Goal: Information Seeking & Learning: Learn about a topic

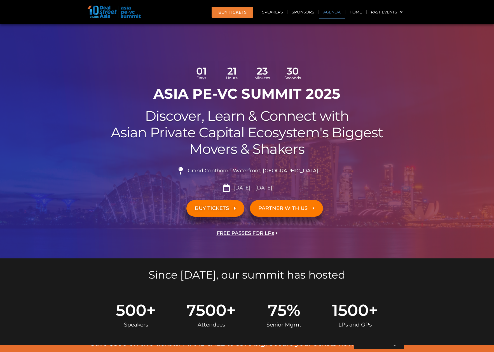
click at [339, 13] on link "Agenda" at bounding box center [332, 12] width 26 height 13
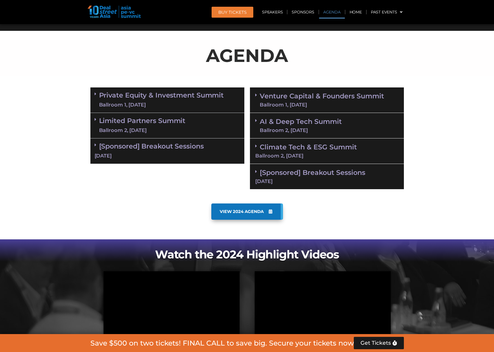
scroll to position [322, 0]
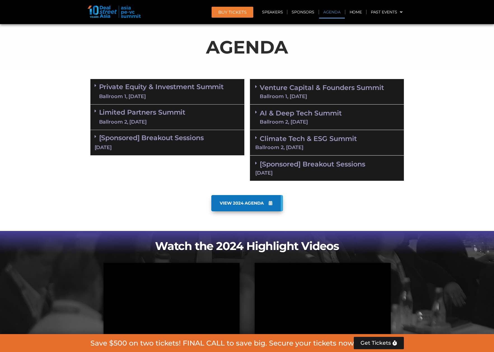
click at [172, 96] on div "Ballroom 1, [DATE]" at bounding box center [161, 96] width 125 height 7
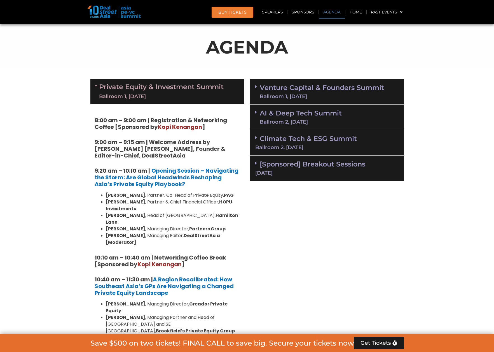
click at [172, 96] on div "Ballroom 1, [DATE]" at bounding box center [161, 96] width 125 height 7
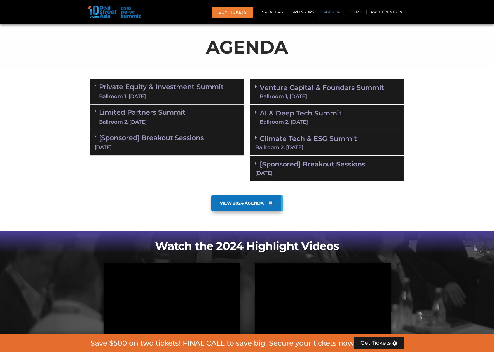
click at [166, 93] on div "Ballroom 1, [DATE]" at bounding box center [161, 96] width 125 height 7
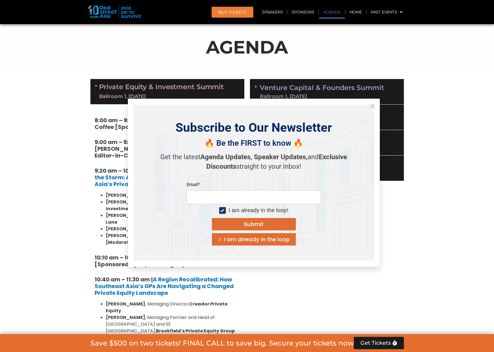
click at [369, 106] on button "Close" at bounding box center [372, 105] width 9 height 9
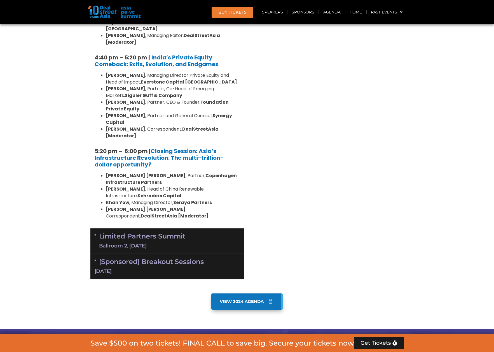
scroll to position [966, 0]
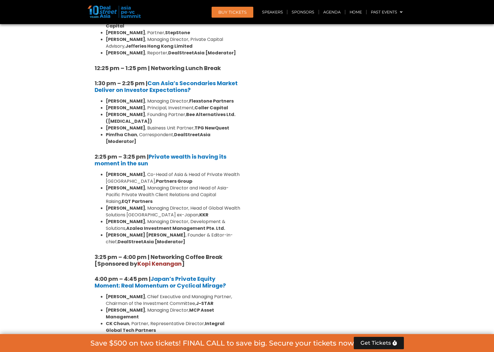
scroll to position [1691, 0]
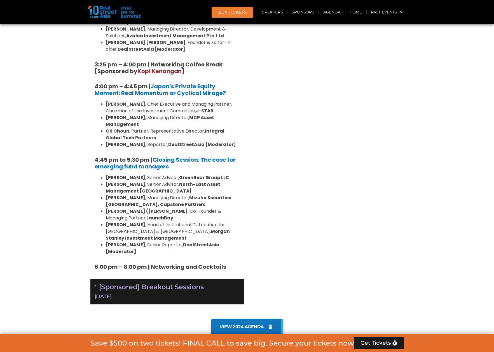
click at [196, 279] on div "[Sponsored] Breakout Sessions [DATE]" at bounding box center [167, 291] width 154 height 25
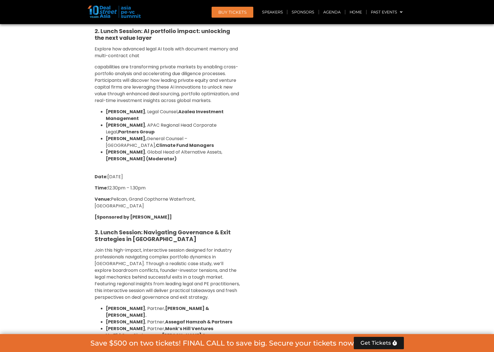
scroll to position [2099, 0]
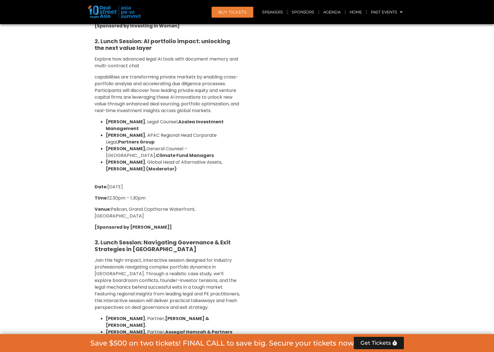
drag, startPoint x: 190, startPoint y: 226, endPoint x: 177, endPoint y: 189, distance: 39.0
click at [177, 315] on ul "[PERSON_NAME] , Partner, [PERSON_NAME] & [PERSON_NAME]. [PERSON_NAME] , Partner…" at bounding box center [168, 345] width 146 height 60
click at [177, 328] on li "[PERSON_NAME] , Partner, Assegaf Hamzah & Partners" at bounding box center [173, 331] width 134 height 7
drag, startPoint x: 177, startPoint y: 189, endPoint x: 178, endPoint y: 225, distance: 36.1
click at [178, 315] on ul "[PERSON_NAME] , Partner, [PERSON_NAME] & [PERSON_NAME]. [PERSON_NAME] , Partner…" at bounding box center [168, 345] width 146 height 60
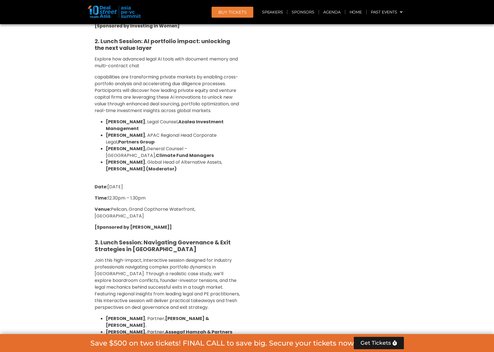
drag, startPoint x: 173, startPoint y: 211, endPoint x: 167, endPoint y: 197, distance: 16.0
click at [167, 315] on ul "[PERSON_NAME] , Partner, [PERSON_NAME] & [PERSON_NAME]. [PERSON_NAME] , Partner…" at bounding box center [168, 345] width 146 height 60
click at [167, 335] on strong "Monk’s Hill Ventures" at bounding box center [189, 338] width 48 height 6
drag, startPoint x: 167, startPoint y: 197, endPoint x: 178, endPoint y: 229, distance: 34.3
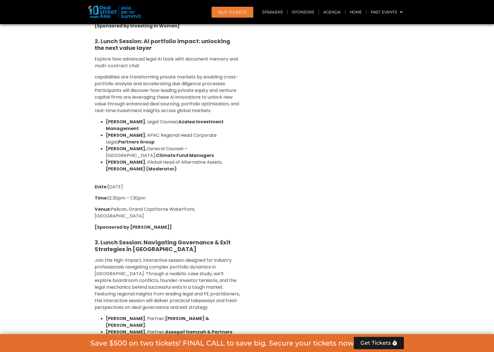
click at [178, 229] on div "1. Breakfast Session: Reimagining VC in SEA: Investing in Women-Led and Gender-…" at bounding box center [167, 169] width 154 height 547
drag, startPoint x: 180, startPoint y: 223, endPoint x: 156, endPoint y: 183, distance: 45.9
click at [156, 183] on div "1. Breakfast Session: Reimagining VC in SEA: Investing in Women-Led and Gender-…" at bounding box center [167, 169] width 154 height 547
click at [145, 328] on strong "[PERSON_NAME]" at bounding box center [125, 331] width 39 height 6
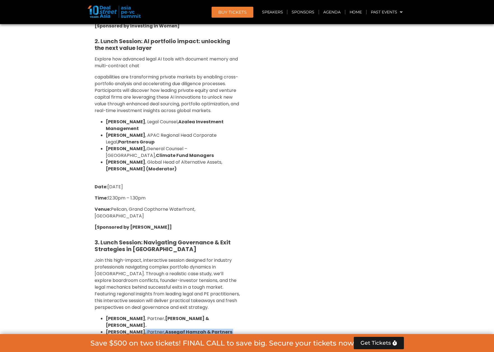
drag, startPoint x: 156, startPoint y: 183, endPoint x: 172, endPoint y: 233, distance: 52.5
click at [172, 233] on div "1. Breakfast Session: Reimagining VC in SEA: Investing in Women-Led and Gender-…" at bounding box center [167, 169] width 154 height 547
drag, startPoint x: 178, startPoint y: 221, endPoint x: 185, endPoint y: 195, distance: 26.9
click at [185, 315] on ul "[PERSON_NAME] , Partner, [PERSON_NAME] & [PERSON_NAME]. [PERSON_NAME] , Partner…" at bounding box center [168, 345] width 146 height 60
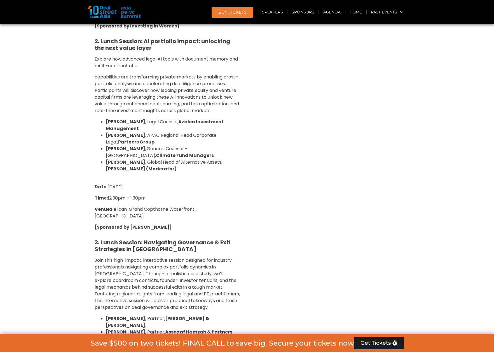
click at [185, 335] on strong "Monk’s Hill Ventures" at bounding box center [189, 338] width 48 height 6
drag, startPoint x: 185, startPoint y: 195, endPoint x: 190, endPoint y: 226, distance: 32.0
click at [190, 315] on ul "[PERSON_NAME] , Partner, [PERSON_NAME] & [PERSON_NAME]. [PERSON_NAME] , Partner…" at bounding box center [168, 345] width 146 height 60
drag, startPoint x: 185, startPoint y: 221, endPoint x: 177, endPoint y: 191, distance: 30.8
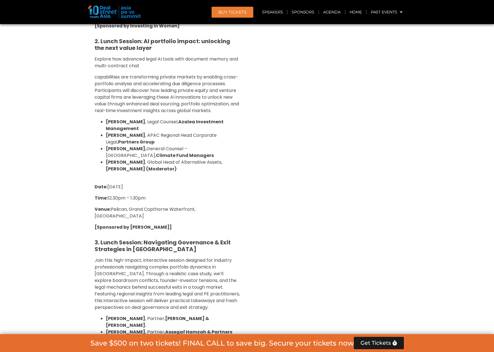
click at [177, 315] on ul "[PERSON_NAME] , Partner, [PERSON_NAME] & [PERSON_NAME]. [PERSON_NAME] , Partner…" at bounding box center [168, 345] width 146 height 60
click at [177, 328] on li "[PERSON_NAME] , Partner, Assegaf Hamzah & Partners" at bounding box center [173, 331] width 134 height 7
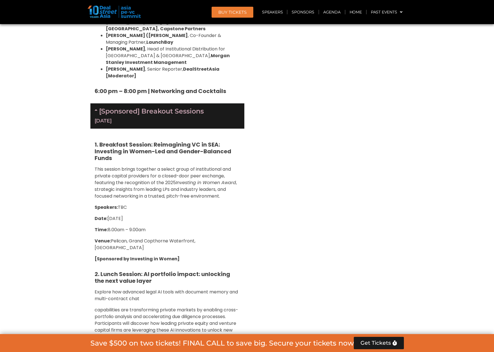
scroll to position [1918, 0]
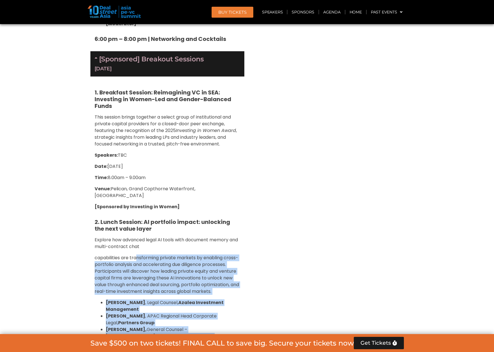
drag, startPoint x: 169, startPoint y: 213, endPoint x: 137, endPoint y: 121, distance: 97.8
click at [137, 121] on div "1. Breakfast Session: Reimagining VC in SEA: Investing in Women-Led and Gender-…" at bounding box center [167, 349] width 154 height 547
click at [137, 254] on span "capabilities are transforming private markets by enabling cross-portfolio analy…" at bounding box center [167, 274] width 144 height 40
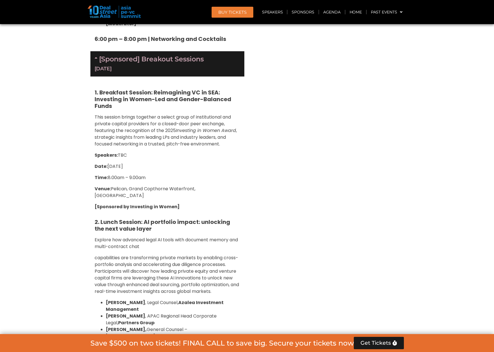
click at [131, 218] on strong "2. Lunch Session: AI portfolio impact: unlocking the next value layer" at bounding box center [162, 225] width 135 height 15
click at [201, 351] on p at bounding box center [168, 356] width 146 height 7
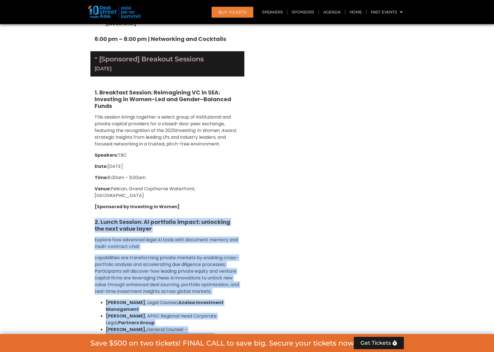
drag, startPoint x: 179, startPoint y: 212, endPoint x: 85, endPoint y: 85, distance: 158.4
drag, startPoint x: 88, startPoint y: 84, endPoint x: 173, endPoint y: 213, distance: 154.3
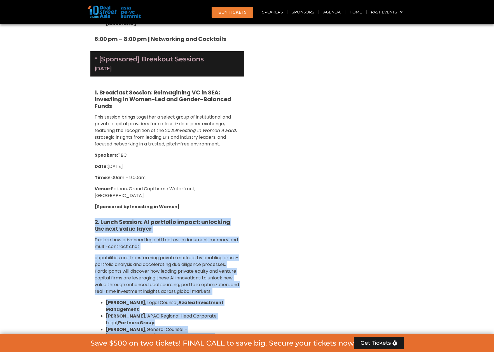
click at [173, 339] on li "[PERSON_NAME] , Global Head of Alternative Assets, [PERSON_NAME] (Moderator)" at bounding box center [173, 345] width 134 height 13
drag, startPoint x: 173, startPoint y: 213, endPoint x: 72, endPoint y: 89, distance: 159.7
drag, startPoint x: 88, startPoint y: 84, endPoint x: 132, endPoint y: 218, distance: 141.6
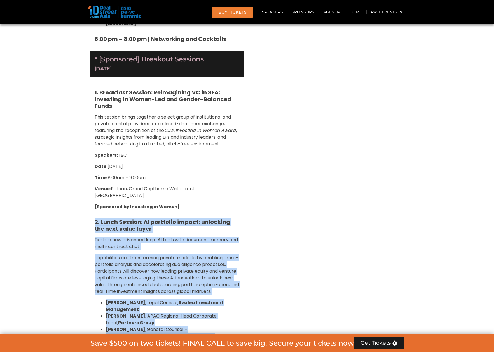
click at [132, 351] on p at bounding box center [168, 356] width 146 height 7
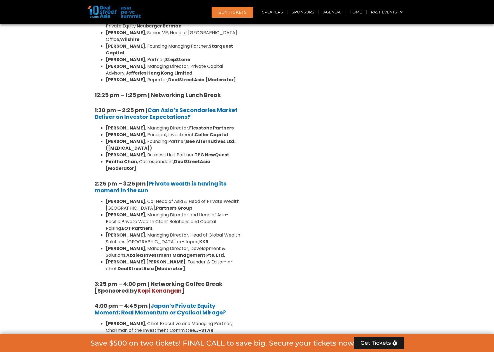
scroll to position [1569, 0]
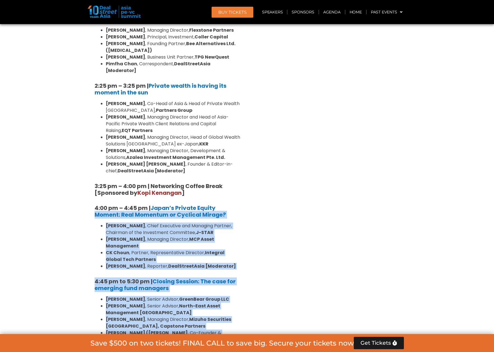
drag, startPoint x: 222, startPoint y: 233, endPoint x: 217, endPoint y: 83, distance: 150.4
click at [217, 83] on div "10:40 am – 10:45 am | Welcome Address by [PERSON_NAME] [PERSON_NAME], Founder &…" at bounding box center [167, 83] width 154 height 635
click at [217, 204] on h5 "4:00 pm – 4:45 pm | Japan’s Private Equity Moment: Real Momentum or Cyclical Mi…" at bounding box center [168, 210] width 146 height 13
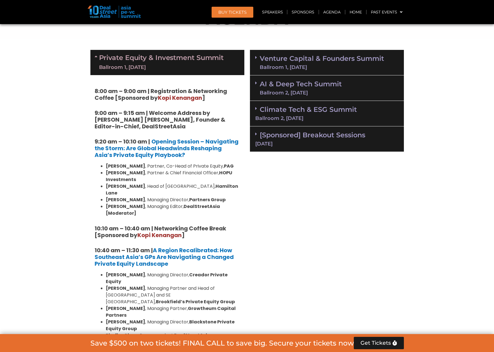
scroll to position [160, 0]
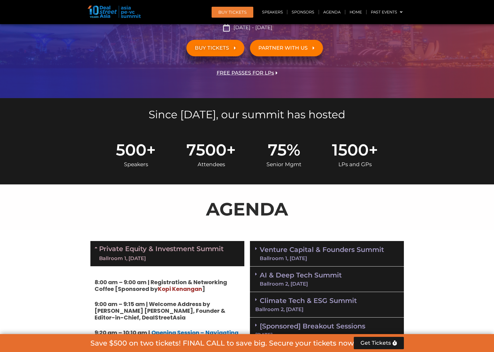
click at [116, 242] on div "Private Equity & Investment Summit Ballroom 1, [DATE]" at bounding box center [167, 253] width 154 height 25
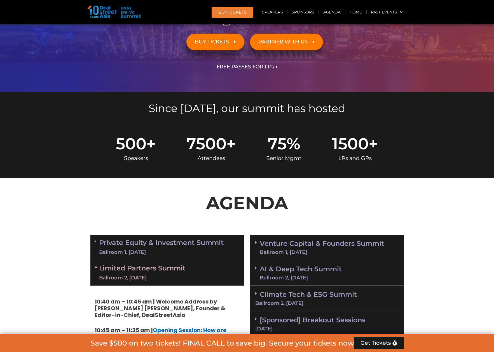
scroll to position [178, 0]
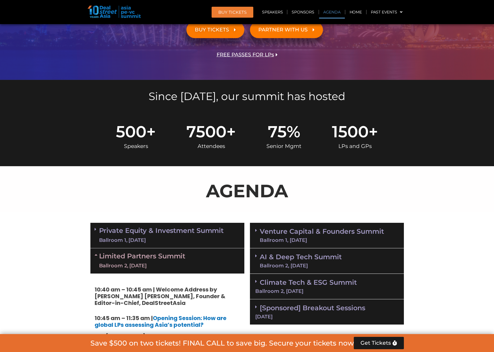
click at [354, 228] on link "Venture Capital & Founders​ Summit Ballroom 1, [DATE]" at bounding box center [322, 235] width 124 height 15
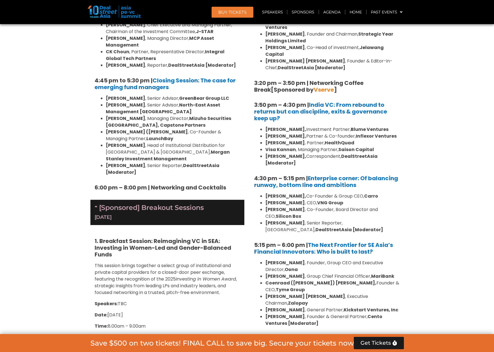
scroll to position [1070, 0]
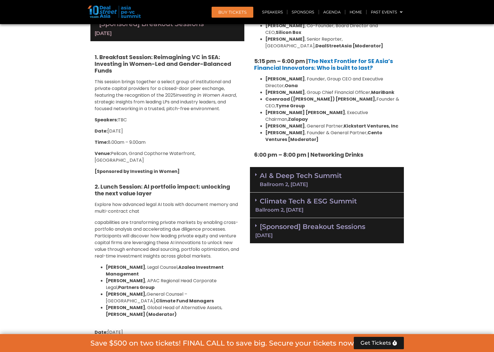
click at [342, 197] on link "Climate Tech & ESG Summit Ballroom 2, [DATE]" at bounding box center [326, 204] width 143 height 15
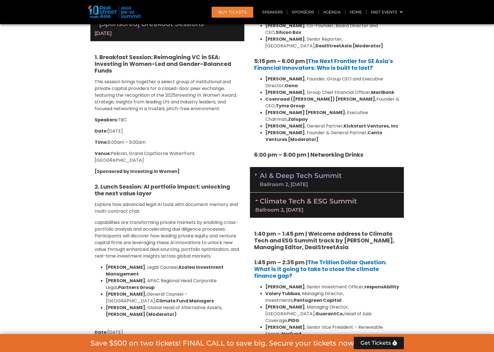
click at [341, 197] on link "Climate Tech & ESG Summit Ballroom 2, [DATE]" at bounding box center [326, 204] width 143 height 15
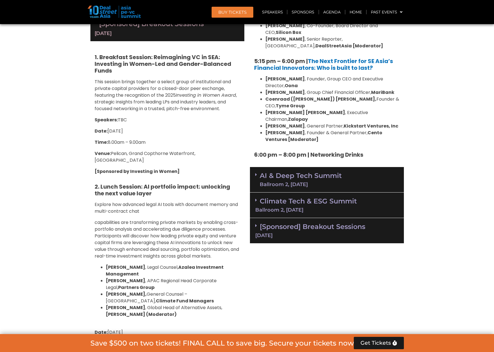
click at [340, 197] on link "Climate Tech & ESG Summit Ballroom 2, [DATE]" at bounding box center [326, 204] width 143 height 15
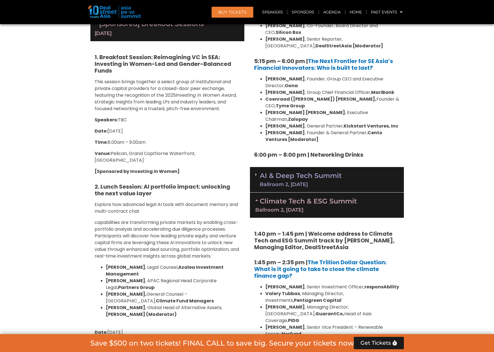
click at [336, 192] on div "Climate Tech & ESG Summit Ballroom 2, [DATE]" at bounding box center [327, 204] width 154 height 25
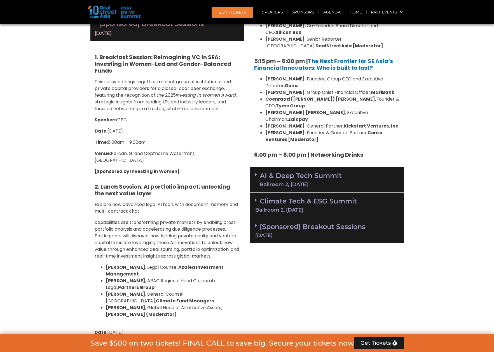
click at [323, 172] on link "AI & Deep Tech Summit Ballroom 2, [DATE]" at bounding box center [301, 179] width 82 height 15
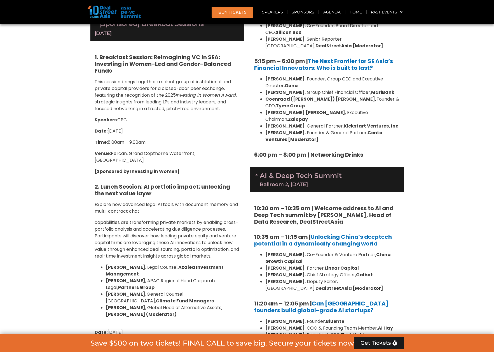
click at [323, 172] on link "AI & Deep Tech Summit Ballroom 2, [DATE]" at bounding box center [301, 179] width 82 height 15
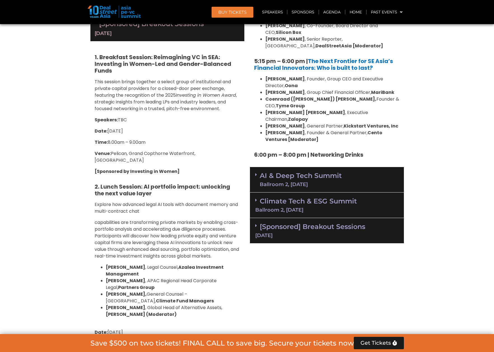
click at [321, 218] on div "[Sponsored] Breakout Sessions [DATE]" at bounding box center [327, 230] width 154 height 25
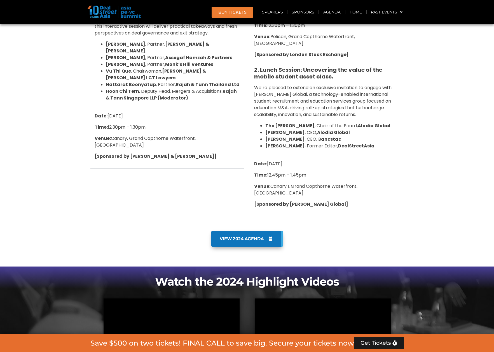
scroll to position [1121, 0]
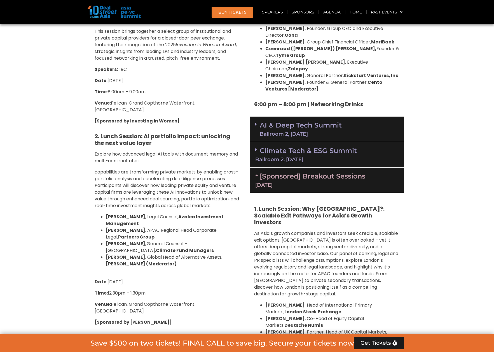
click at [328, 142] on div "Climate Tech & ESG Summit Ballroom 2, [DATE]" at bounding box center [327, 154] width 154 height 25
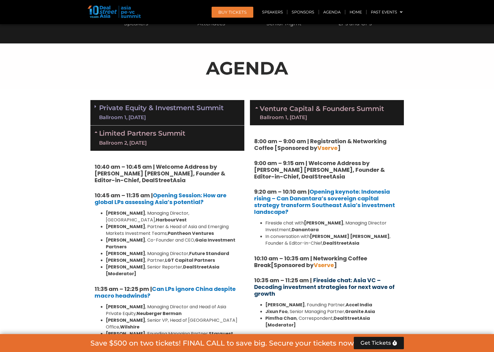
scroll to position [0, 0]
